Goal: Register for event/course

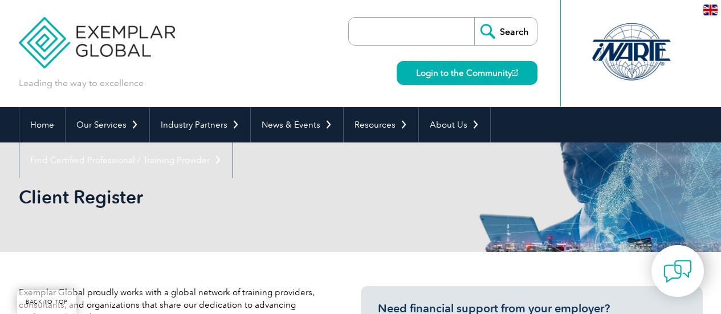
select select "[GEOGRAPHIC_DATA]"
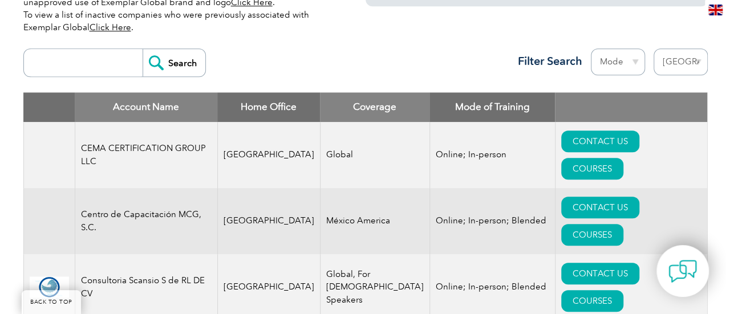
scroll to position [466, 0]
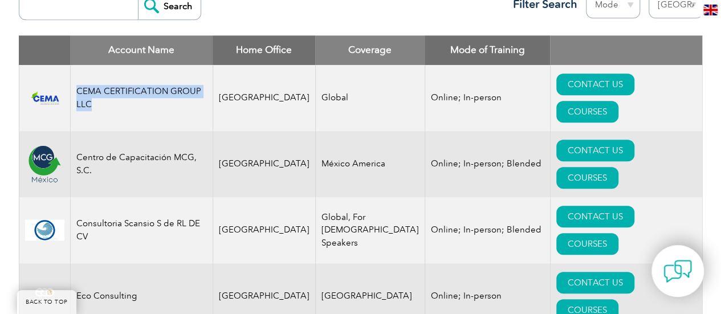
drag, startPoint x: 95, startPoint y: 92, endPoint x: 79, endPoint y: 82, distance: 19.5
click at [79, 82] on td "CEMA CERTIFICATION GROUP LLC" at bounding box center [141, 98] width 143 height 66
click at [629, 98] on td "CONTACT US COURSES" at bounding box center [626, 98] width 152 height 66
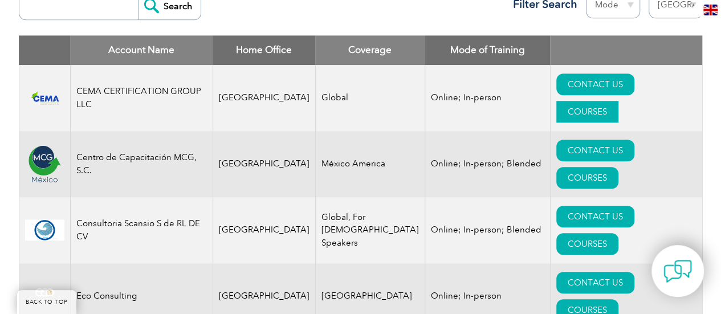
click at [619, 101] on link "COURSES" at bounding box center [588, 112] width 62 height 22
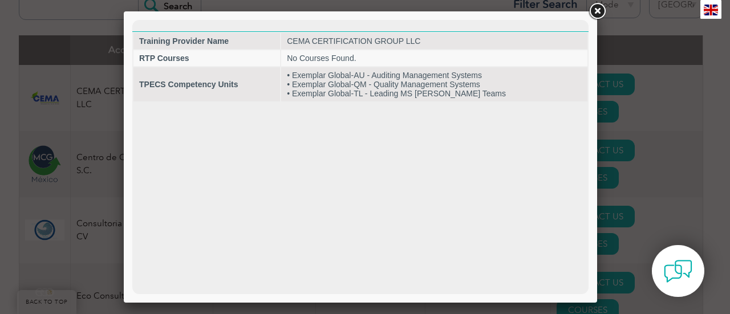
scroll to position [0, 0]
click at [599, 11] on link at bounding box center [597, 11] width 21 height 21
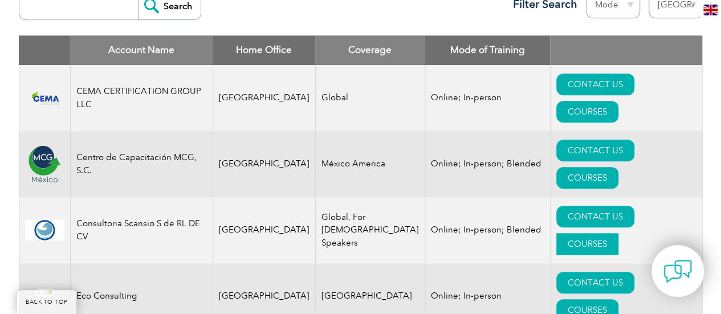
click at [619, 233] on link "COURSES" at bounding box center [588, 244] width 62 height 22
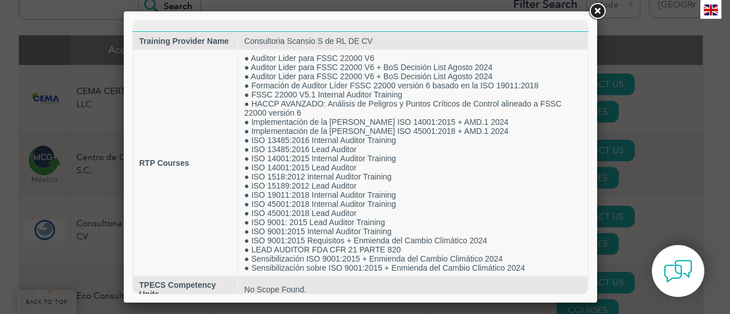
click at [593, 11] on link at bounding box center [597, 11] width 21 height 21
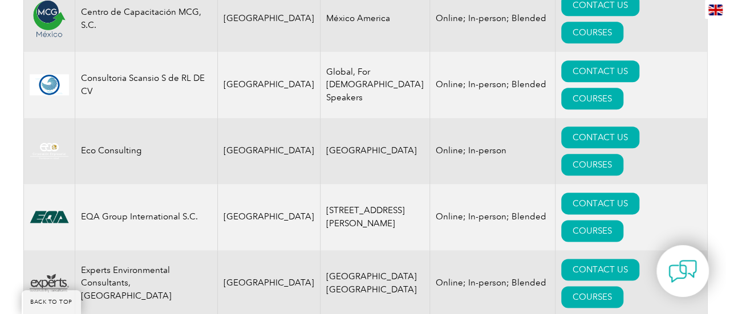
scroll to position [637, 0]
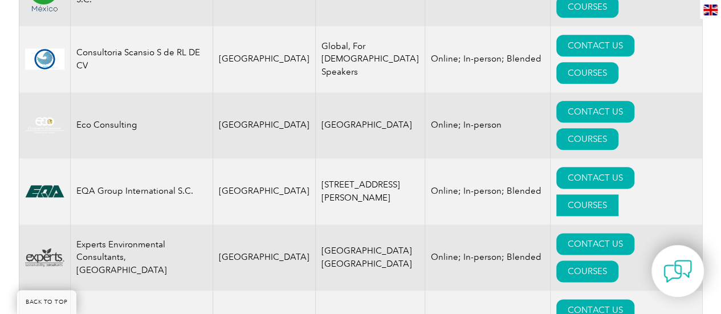
click at [619, 194] on link "COURSES" at bounding box center [588, 205] width 62 height 22
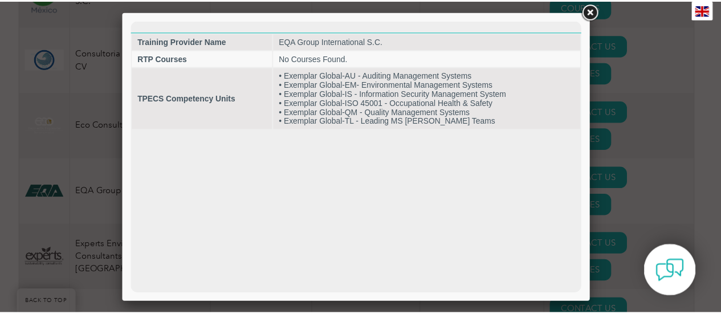
scroll to position [0, 0]
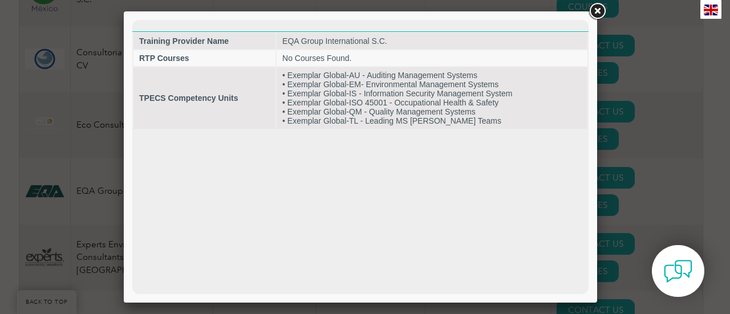
click at [597, 10] on link at bounding box center [597, 11] width 21 height 21
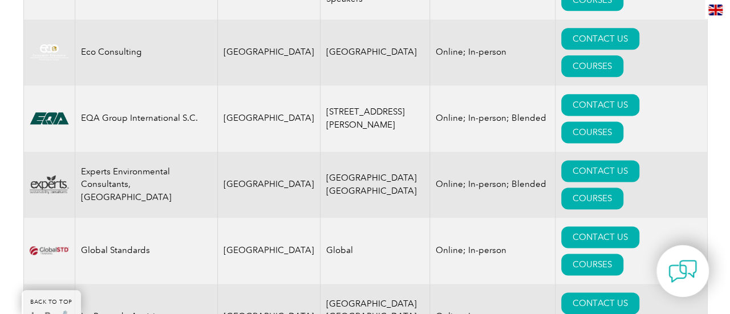
scroll to position [751, 0]
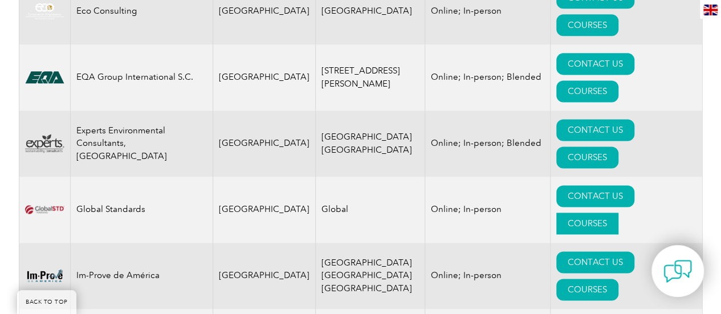
click at [607, 213] on link "COURSES" at bounding box center [588, 224] width 62 height 22
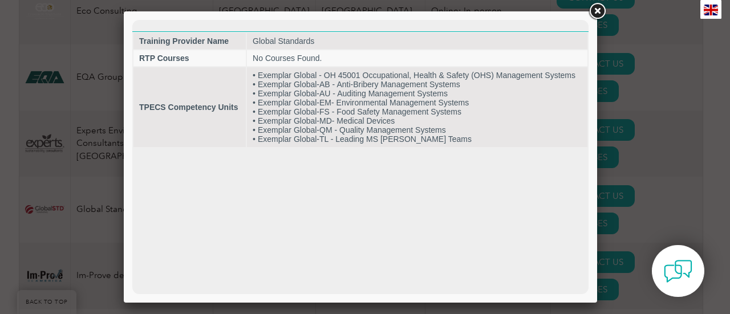
scroll to position [0, 0]
click at [598, 12] on link at bounding box center [597, 11] width 21 height 21
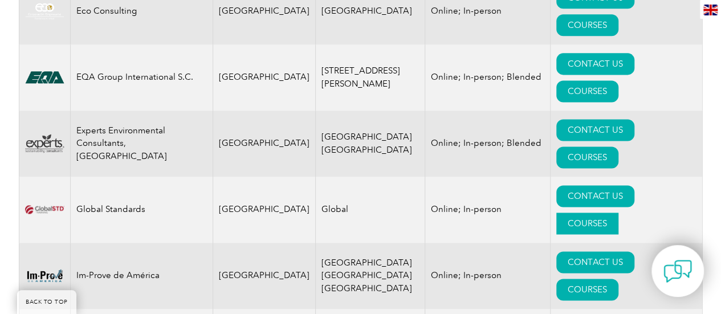
click at [619, 213] on link "COURSES" at bounding box center [588, 224] width 62 height 22
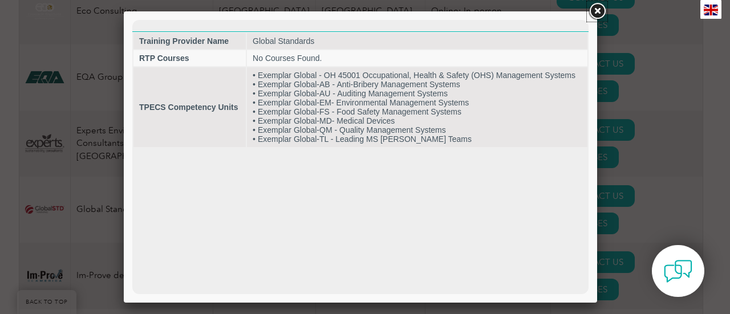
click at [601, 11] on link at bounding box center [597, 11] width 21 height 21
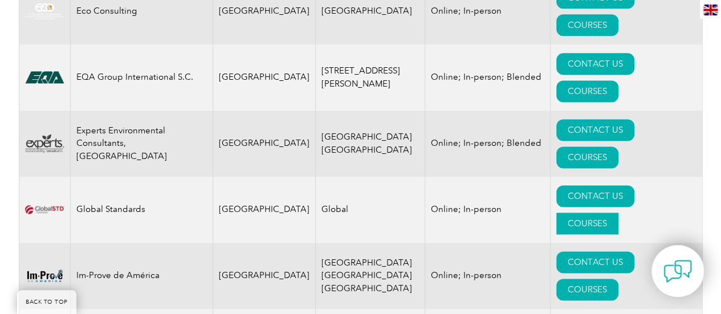
click at [619, 213] on link "COURSES" at bounding box center [588, 224] width 62 height 22
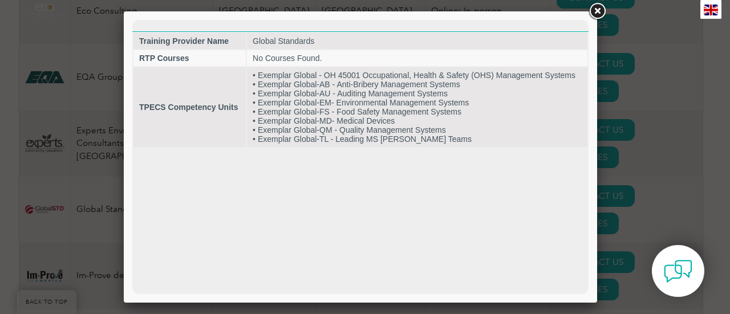
click at [594, 16] on link at bounding box center [597, 11] width 21 height 21
